Goal: Task Accomplishment & Management: Manage account settings

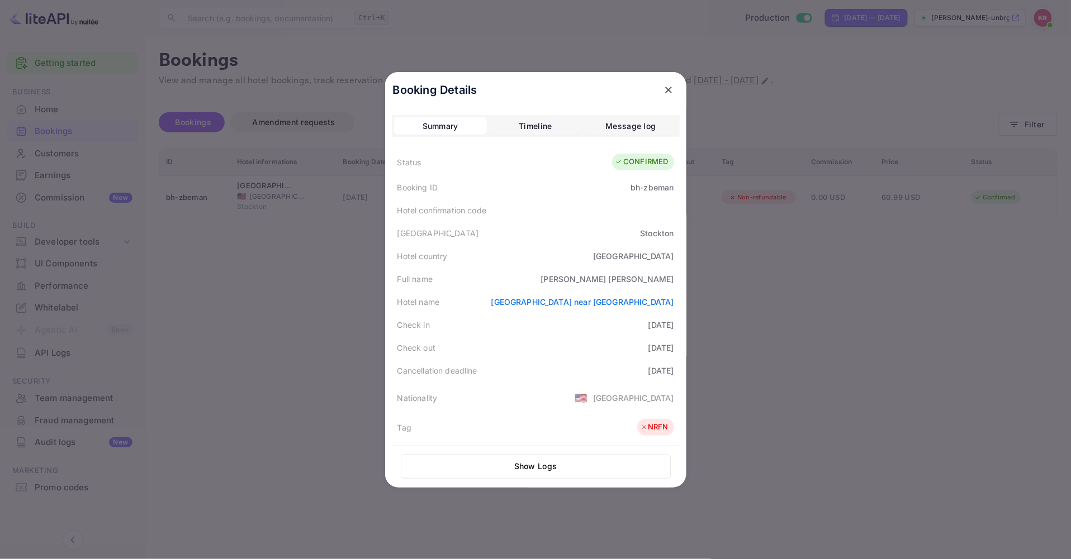
scroll to position [124, 0]
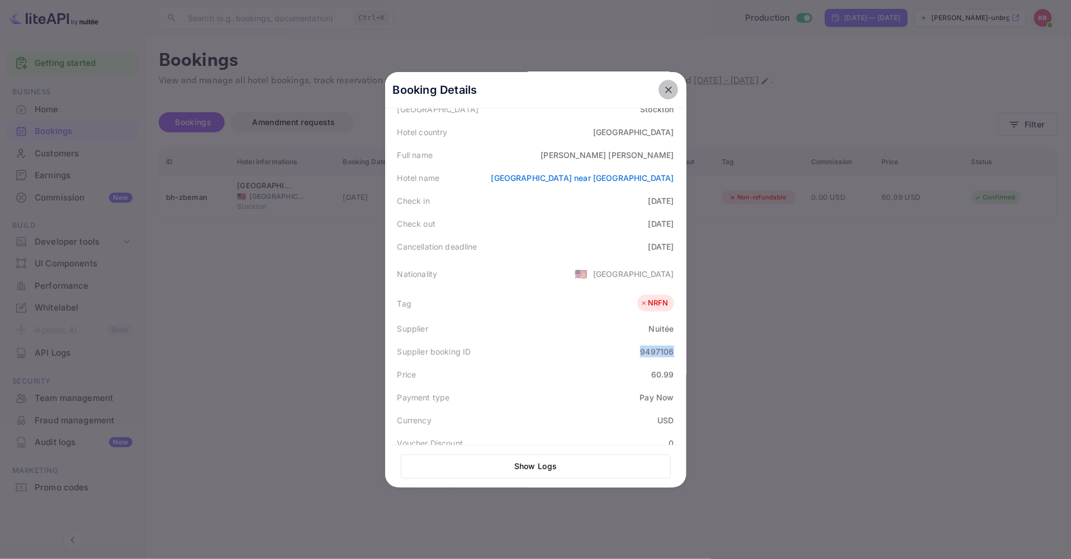
click at [663, 87] on icon "close" at bounding box center [668, 89] width 11 height 11
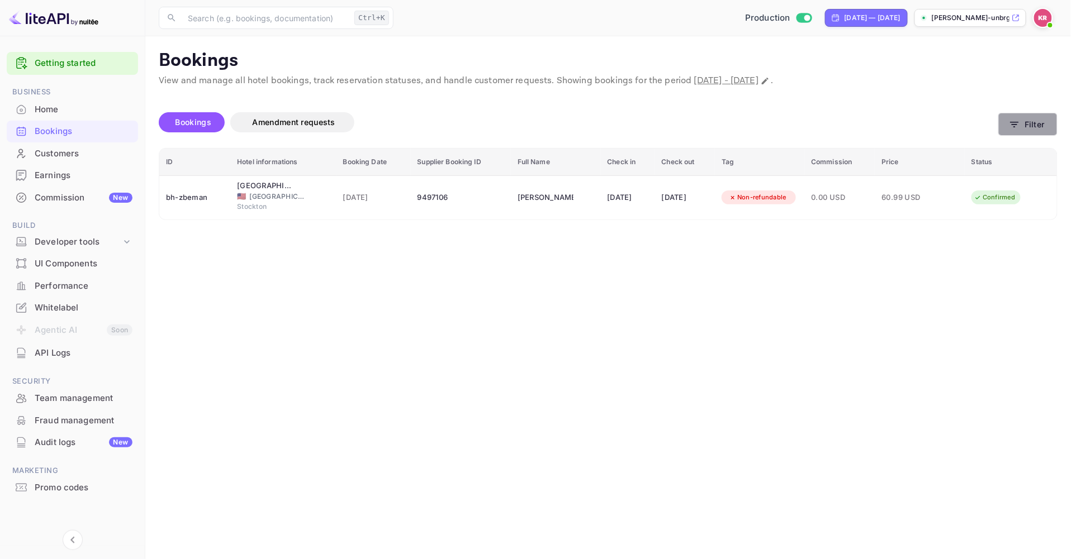
click at [1025, 130] on button "Filter" at bounding box center [1027, 124] width 59 height 23
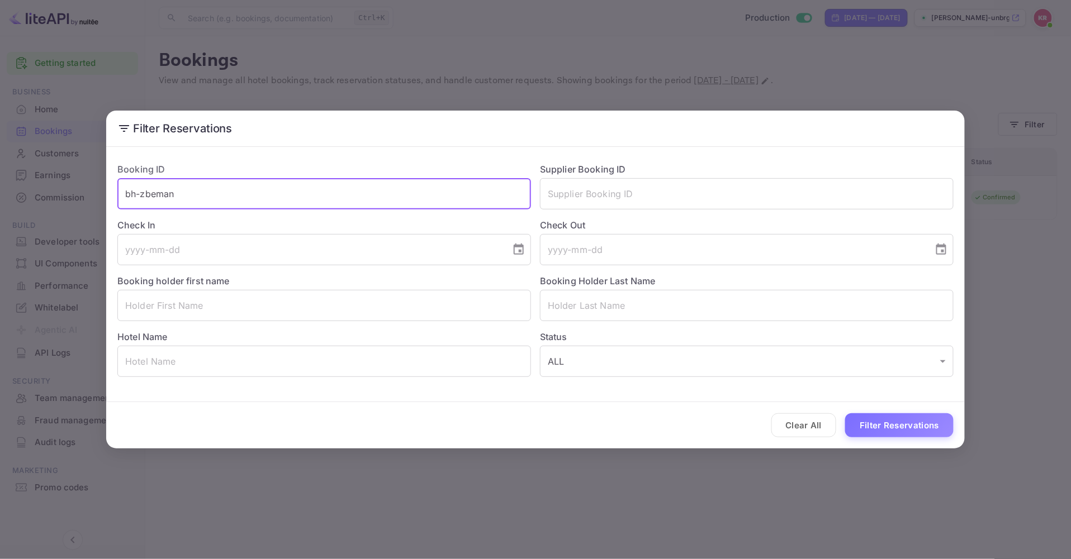
drag, startPoint x: 205, startPoint y: 195, endPoint x: -22, endPoint y: 197, distance: 227.5
click at [0, 197] on html "Getting started Business Home Bookings Customers Earnings Commission New Build …" at bounding box center [535, 279] width 1071 height 559
paste input "[PERSON_NAME]"
drag, startPoint x: 227, startPoint y: 193, endPoint x: 57, endPoint y: 193, distance: 169.9
click at [57, 193] on div "Filter Reservations Booking ID [PERSON_NAME] ​ Supplier Booking ID ​ Check In ​…" at bounding box center [535, 279] width 1071 height 559
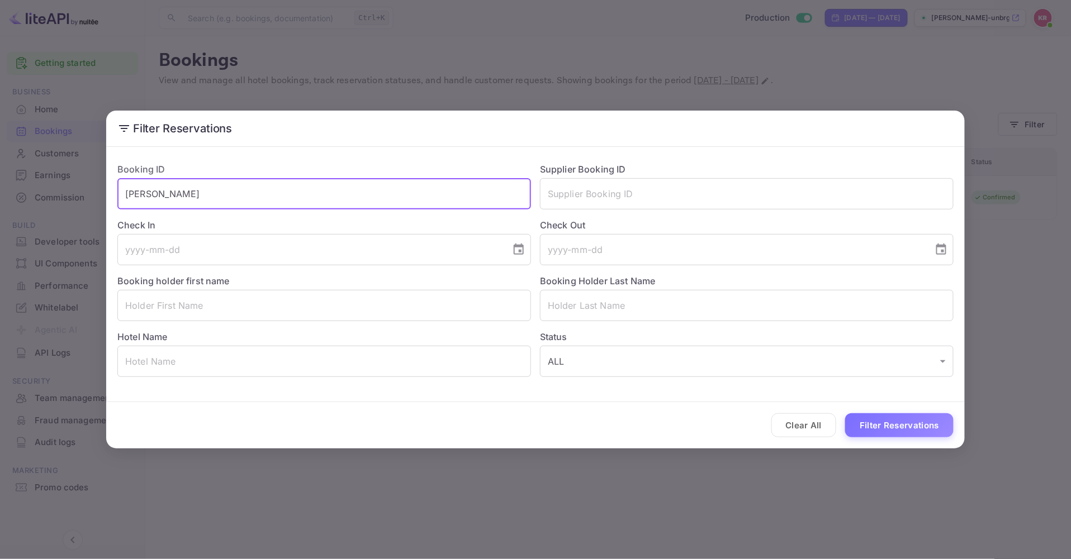
paste input "V0P-N8QWS"
type input "V0P-N8QWS"
click at [845, 414] on button "Filter Reservations" at bounding box center [899, 426] width 108 height 24
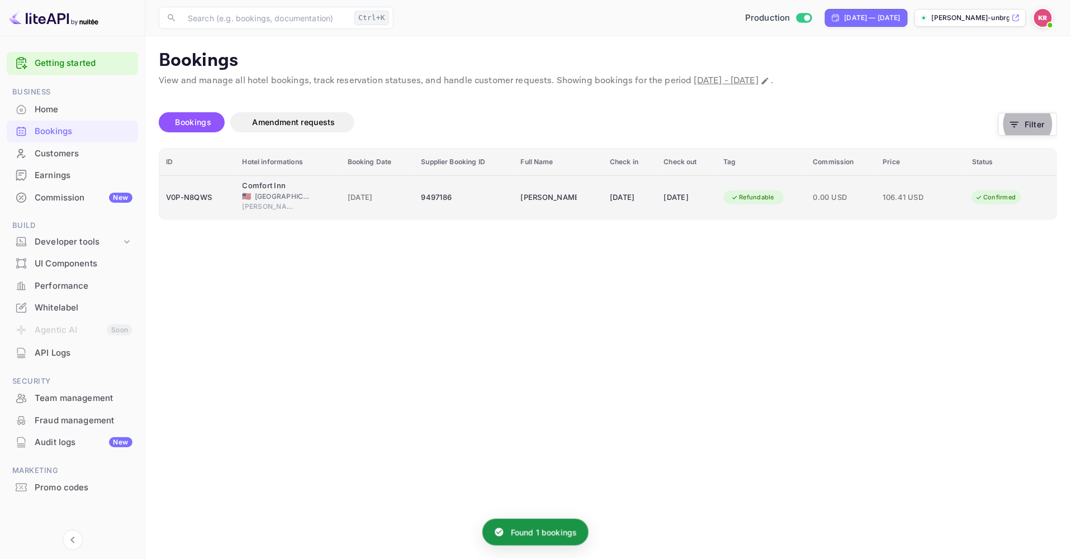
click at [371, 200] on span "[DATE]" at bounding box center [378, 198] width 60 height 12
